Goal: Task Accomplishment & Management: Use online tool/utility

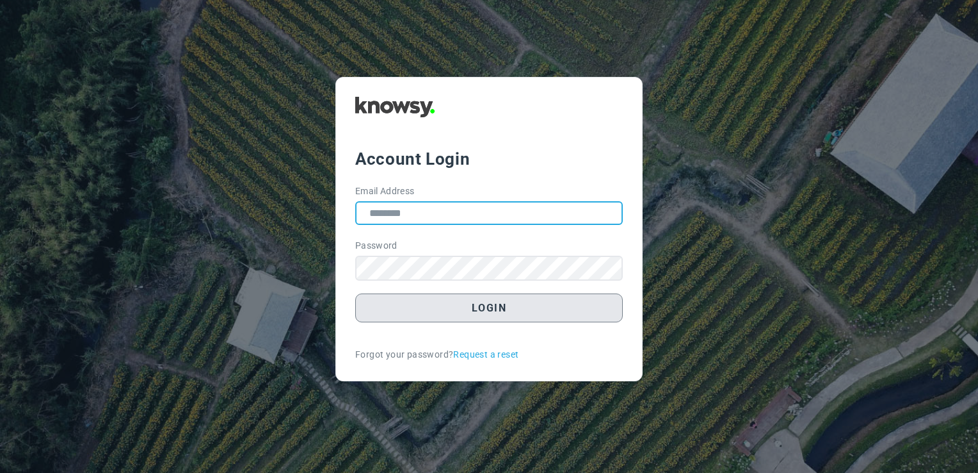
type input "**********"
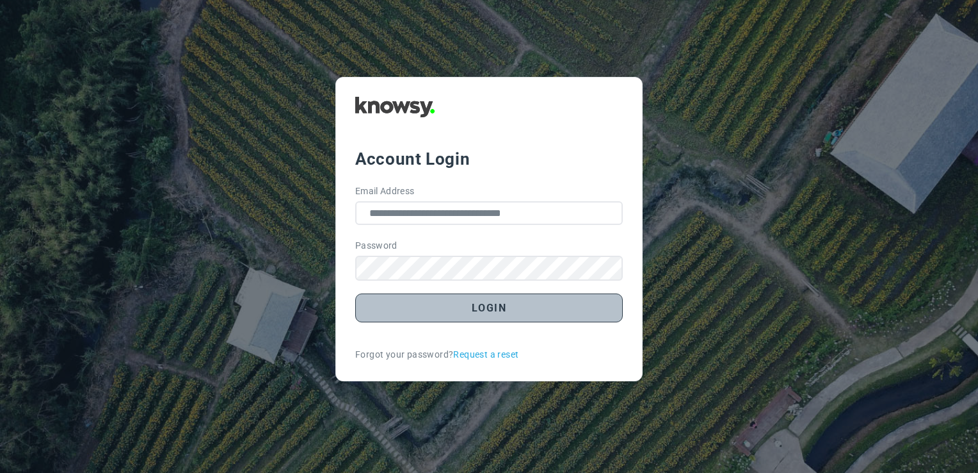
click at [458, 312] on button "Login" at bounding box center [489, 307] width 268 height 29
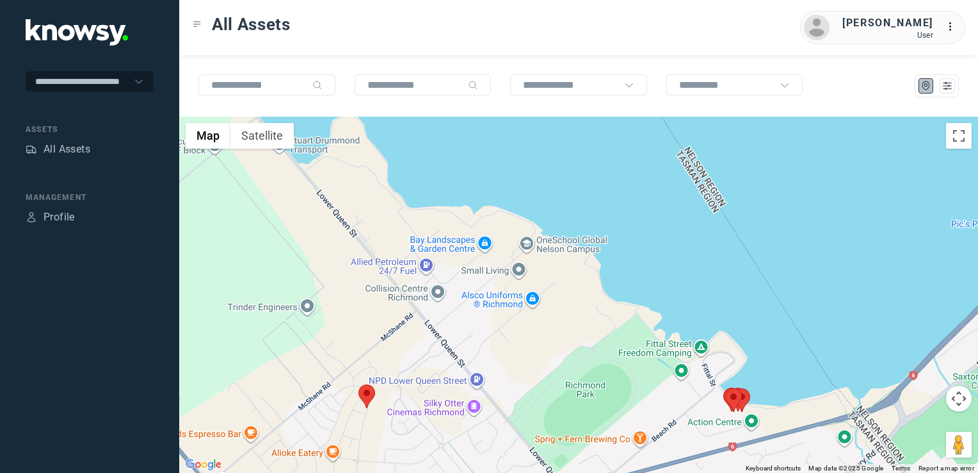
click at [368, 395] on img at bounding box center [367, 396] width 17 height 24
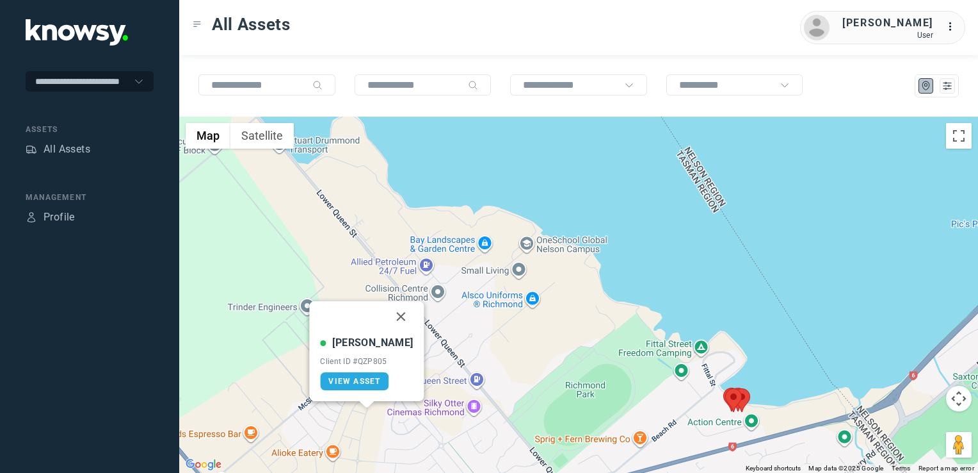
drag, startPoint x: 389, startPoint y: 313, endPoint x: 441, endPoint y: 353, distance: 64.8
click at [389, 313] on button "Close" at bounding box center [401, 316] width 31 height 31
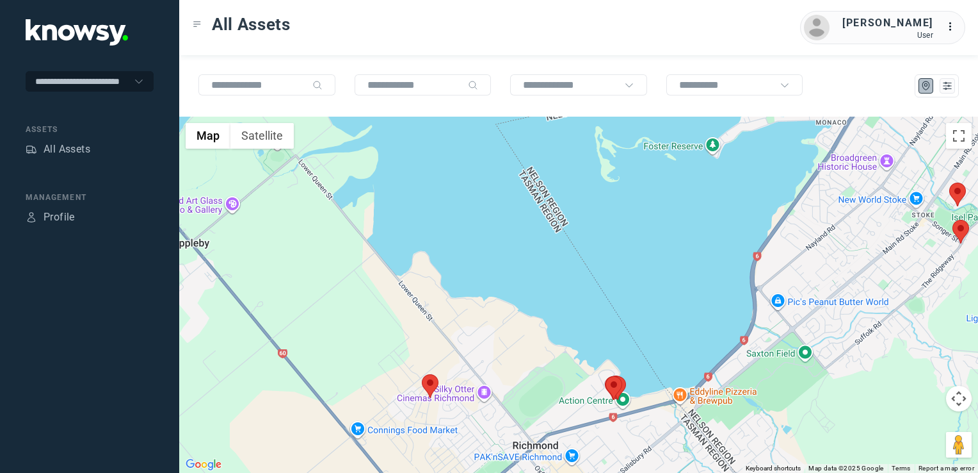
drag, startPoint x: 543, startPoint y: 396, endPoint x: 549, endPoint y: 355, distance: 42.0
click at [547, 357] on div "To navigate, press the arrow keys." at bounding box center [578, 295] width 799 height 356
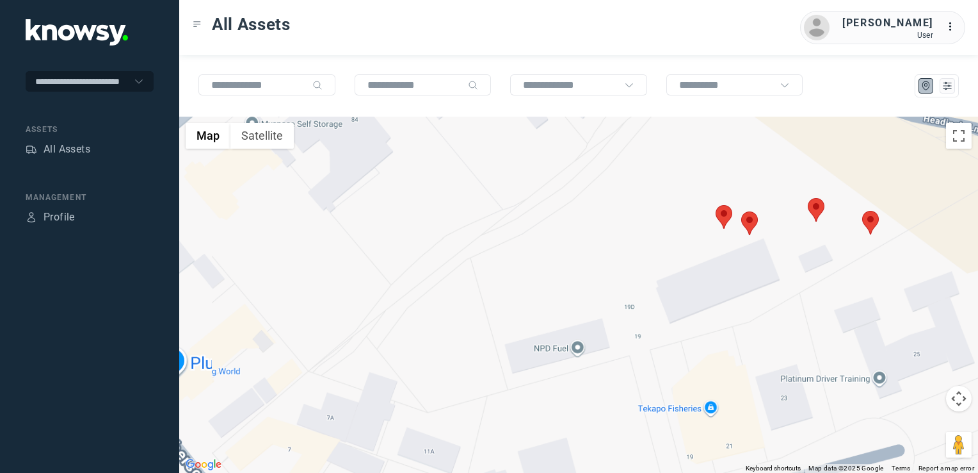
click at [723, 204] on div at bounding box center [578, 295] width 799 height 356
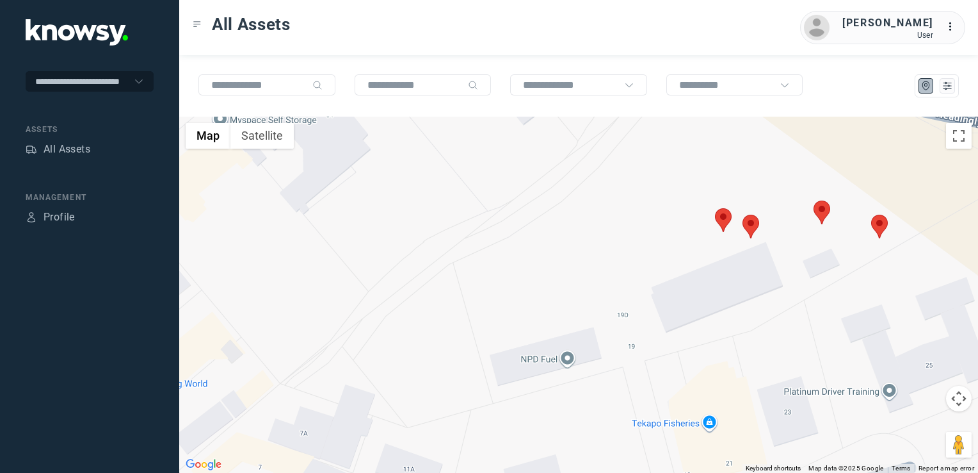
click at [722, 211] on img at bounding box center [723, 220] width 17 height 24
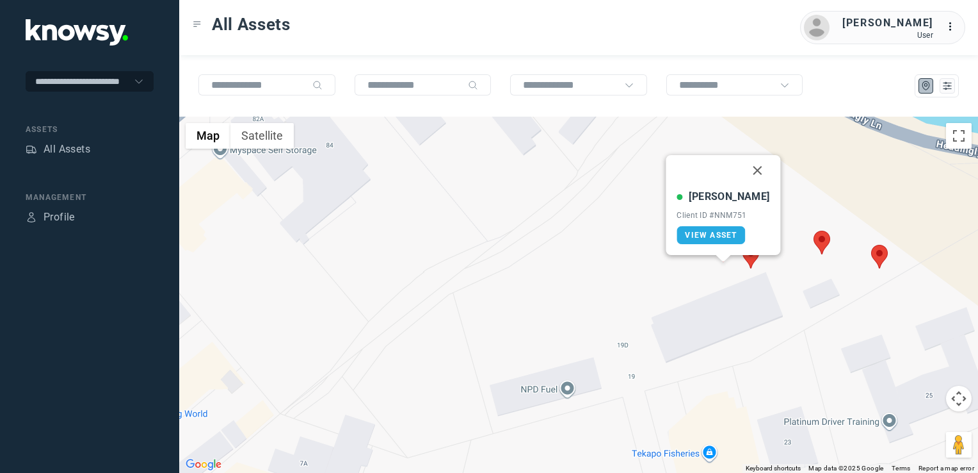
click at [743, 169] on button "Close" at bounding box center [758, 170] width 31 height 31
click at [752, 257] on img at bounding box center [751, 257] width 17 height 24
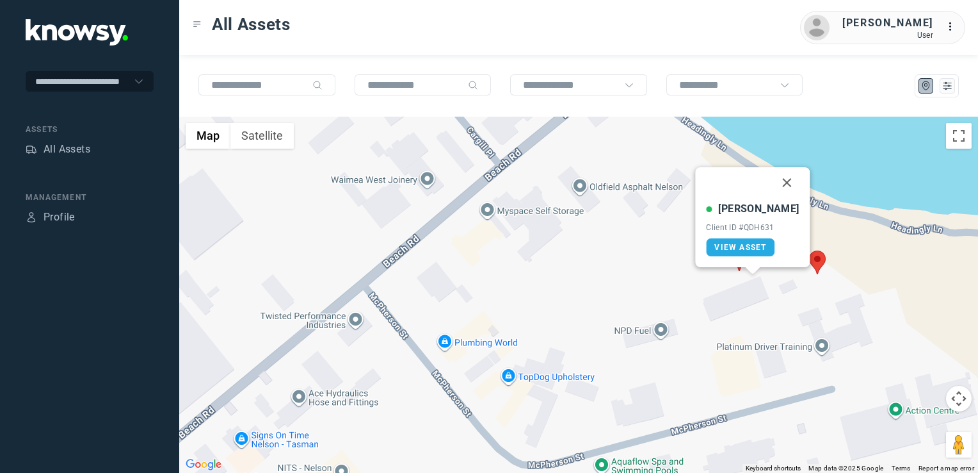
click at [775, 175] on button "Close" at bounding box center [787, 182] width 31 height 31
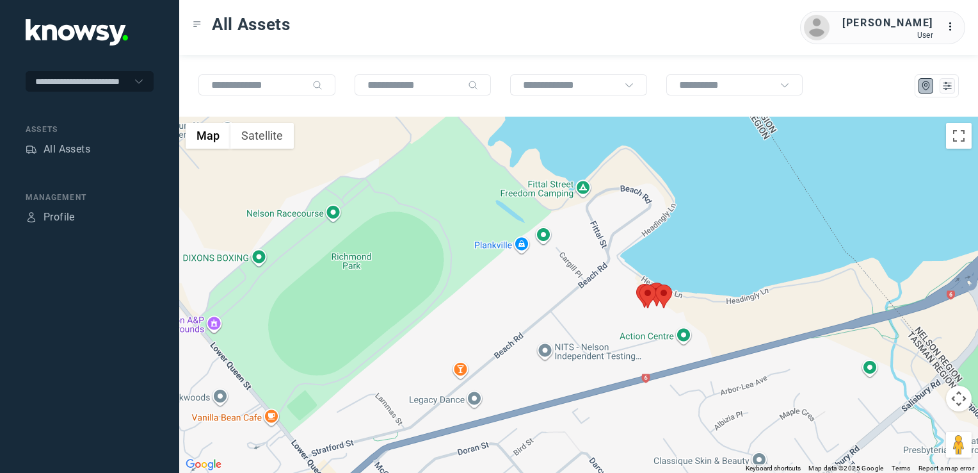
drag, startPoint x: 599, startPoint y: 296, endPoint x: 592, endPoint y: 250, distance: 46.6
click at [592, 226] on div "To navigate, press the arrow keys." at bounding box center [578, 295] width 799 height 356
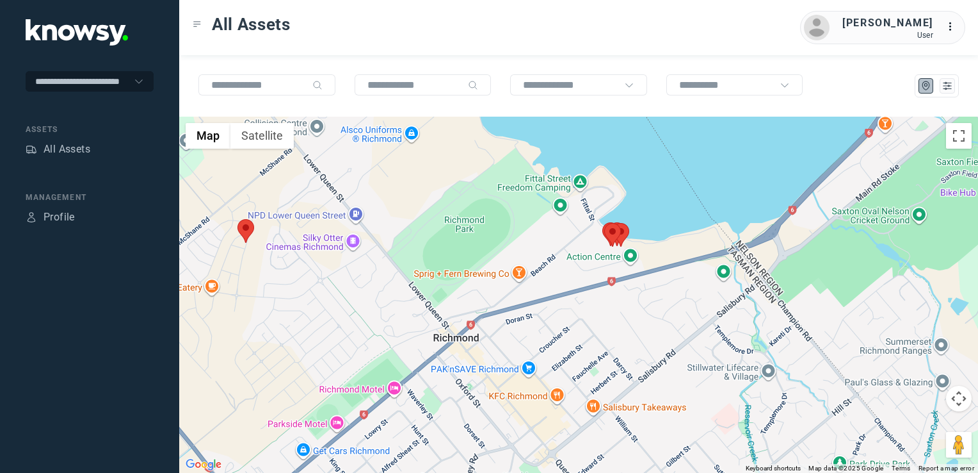
click at [595, 282] on div at bounding box center [578, 295] width 799 height 356
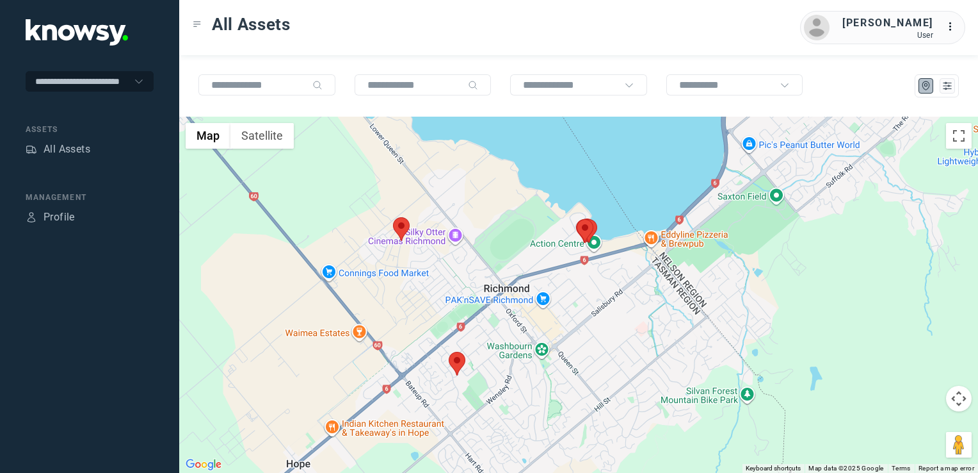
drag, startPoint x: 572, startPoint y: 332, endPoint x: 546, endPoint y: 351, distance: 32.5
click at [543, 351] on div at bounding box center [578, 295] width 799 height 356
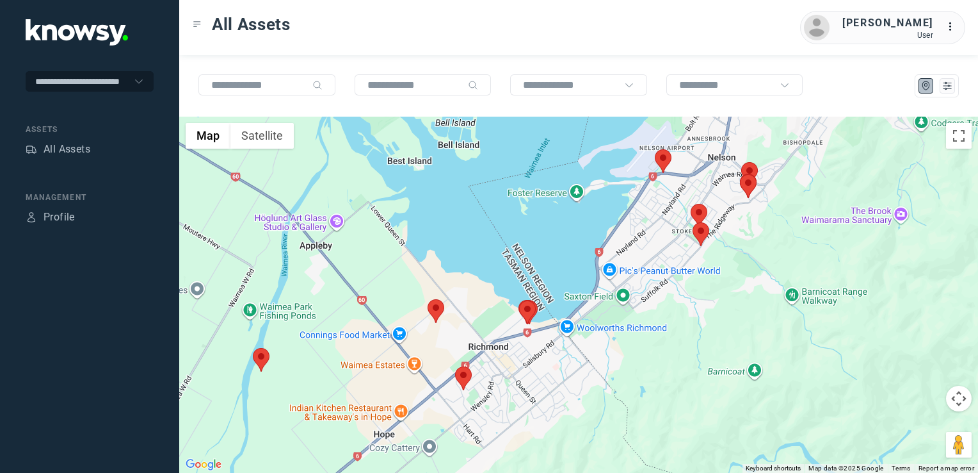
click at [667, 164] on img at bounding box center [663, 161] width 17 height 24
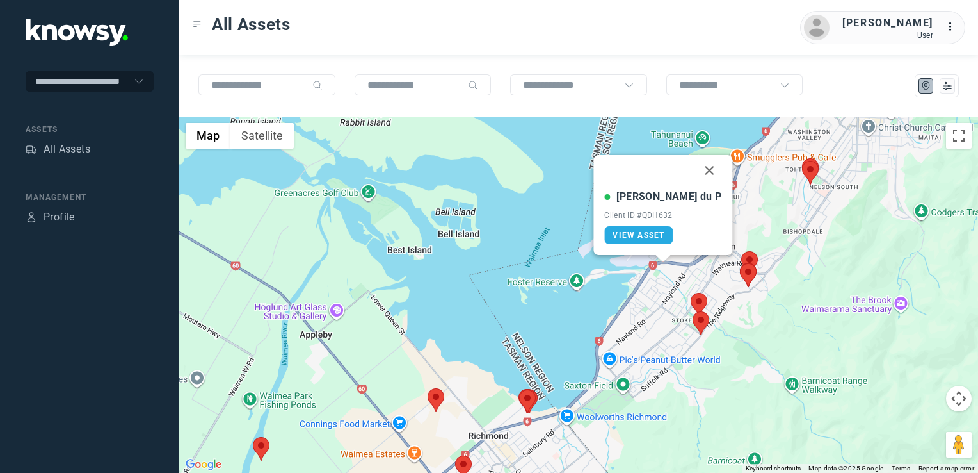
click at [695, 167] on button "Close" at bounding box center [710, 170] width 31 height 31
